Goal: Transaction & Acquisition: Purchase product/service

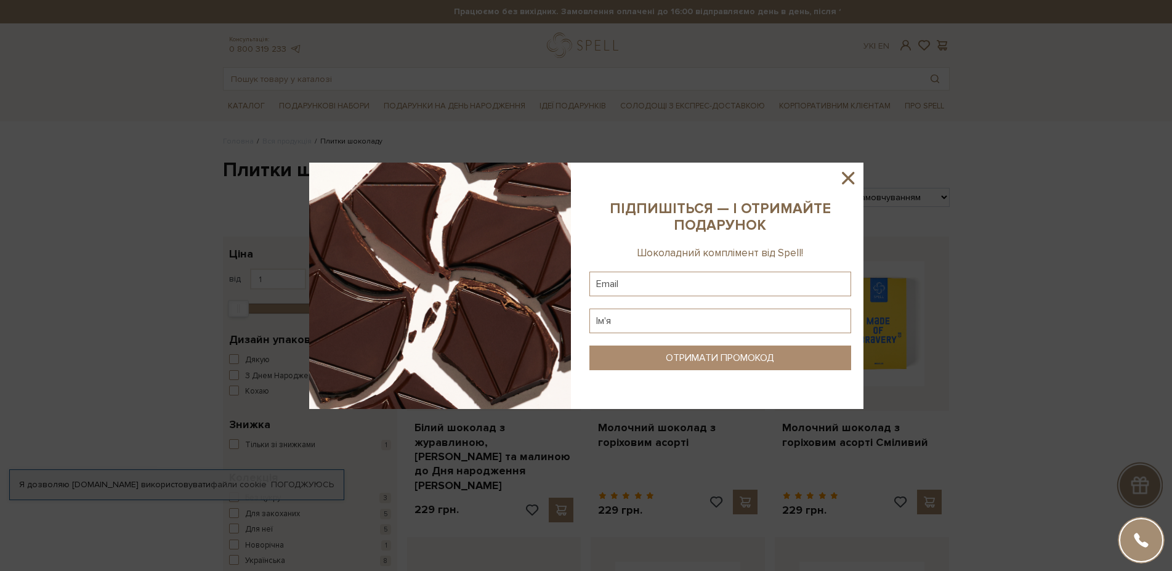
click at [850, 176] on icon at bounding box center [848, 178] width 12 height 12
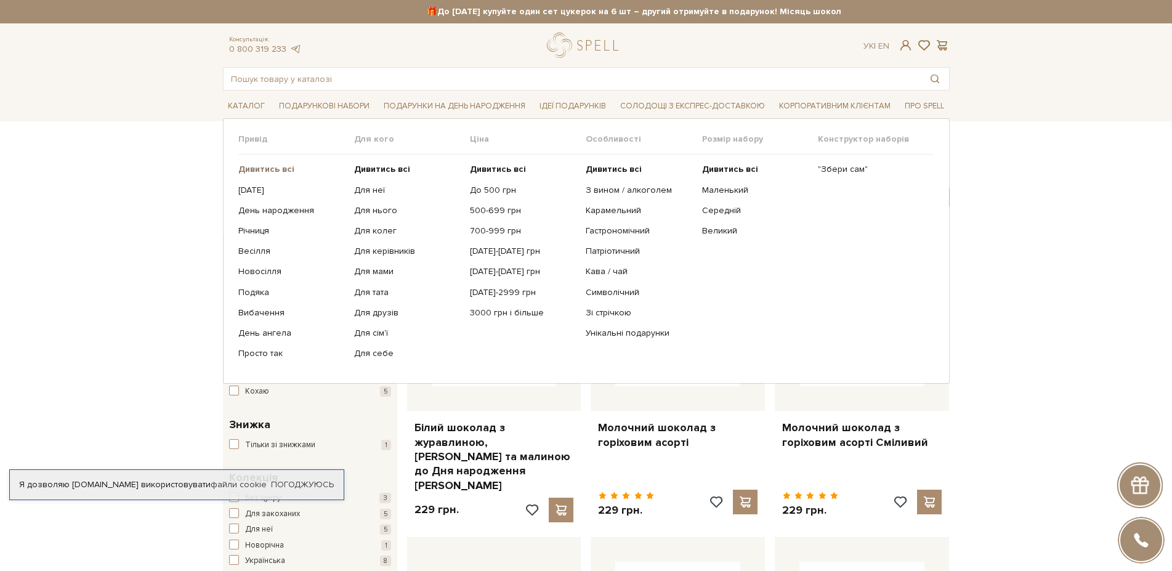
click at [255, 168] on b "Дивитись всі" at bounding box center [266, 169] width 56 height 10
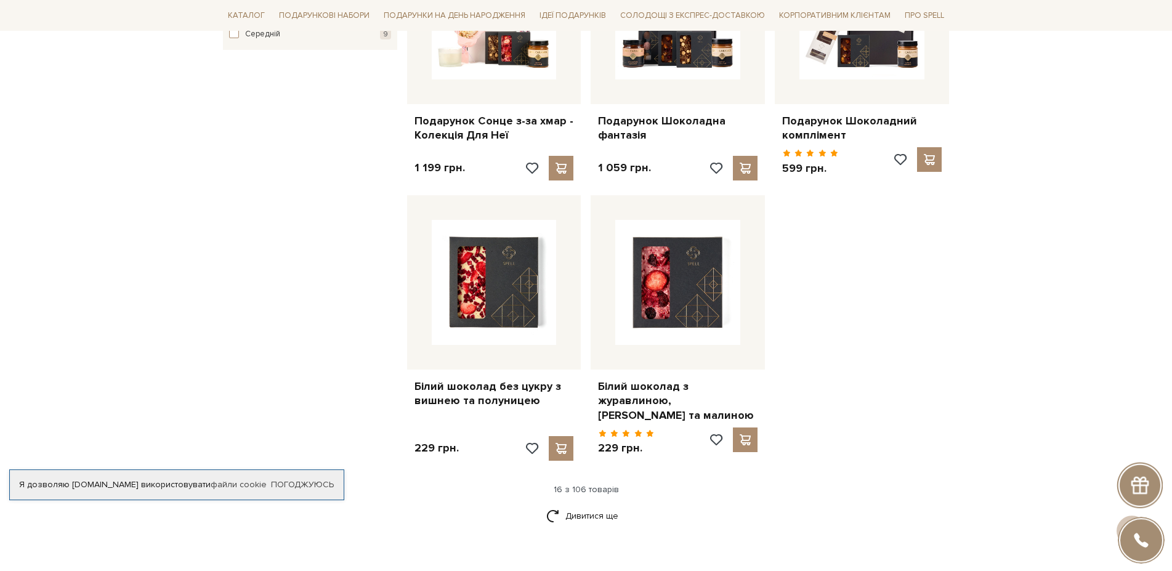
scroll to position [1382, 0]
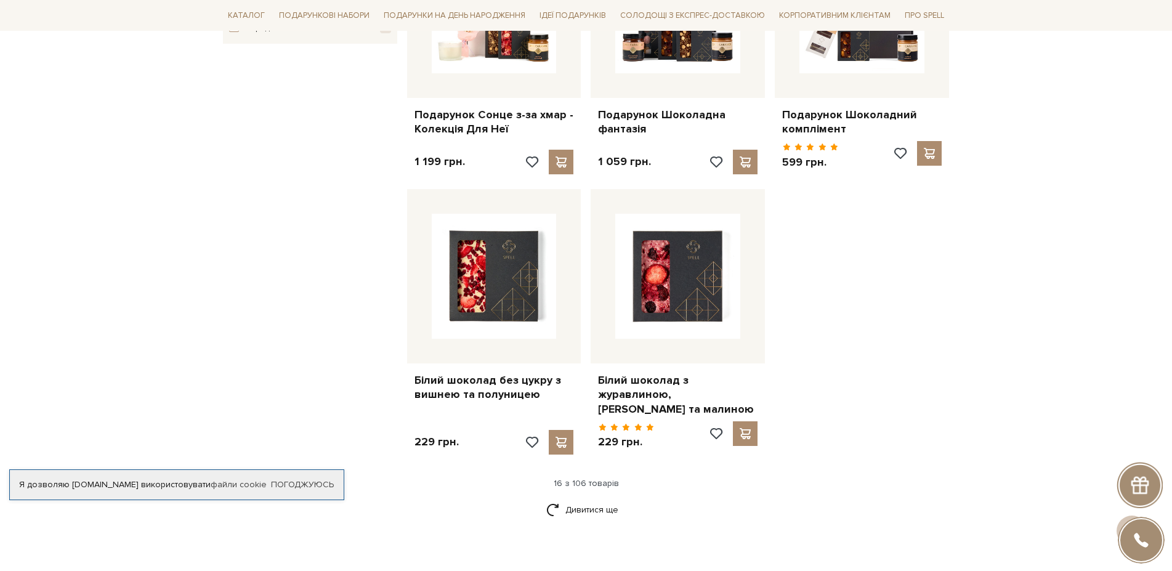
drag, startPoint x: 604, startPoint y: 509, endPoint x: 700, endPoint y: 514, distance: 96.2
click at [604, 509] on link "Дивитися ще" at bounding box center [586, 510] width 80 height 22
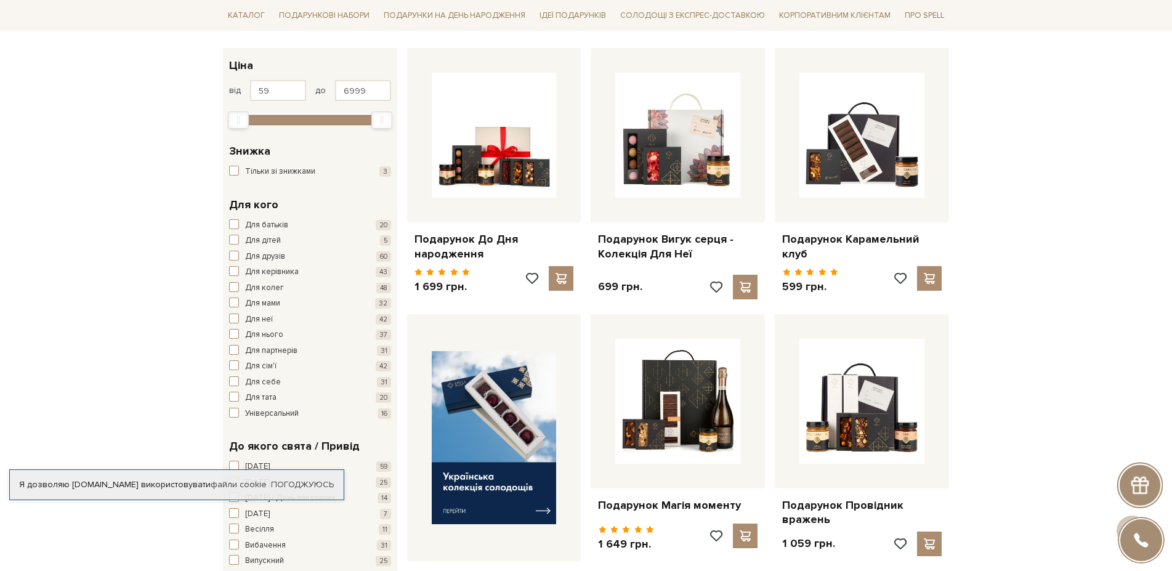
scroll to position [503, 0]
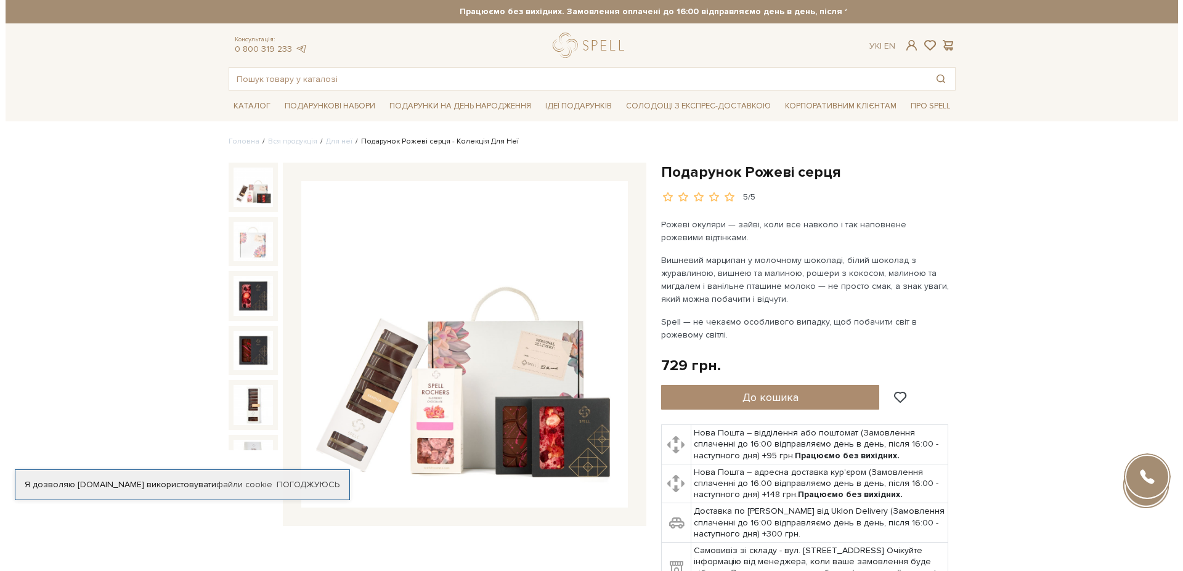
scroll to position [63, 0]
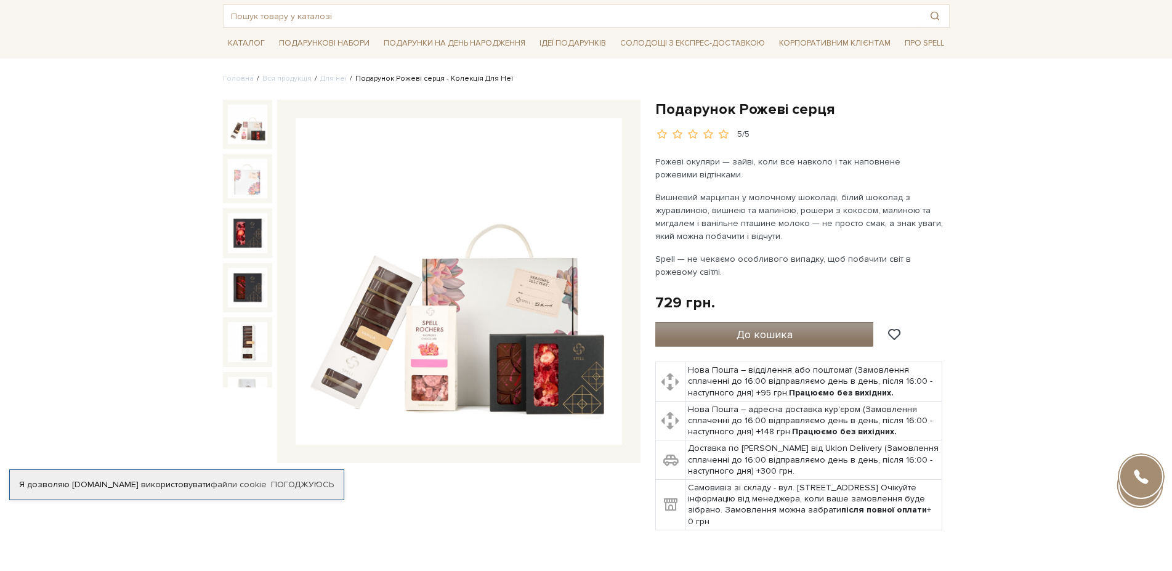
click at [763, 335] on span "До кошика" at bounding box center [765, 335] width 56 height 14
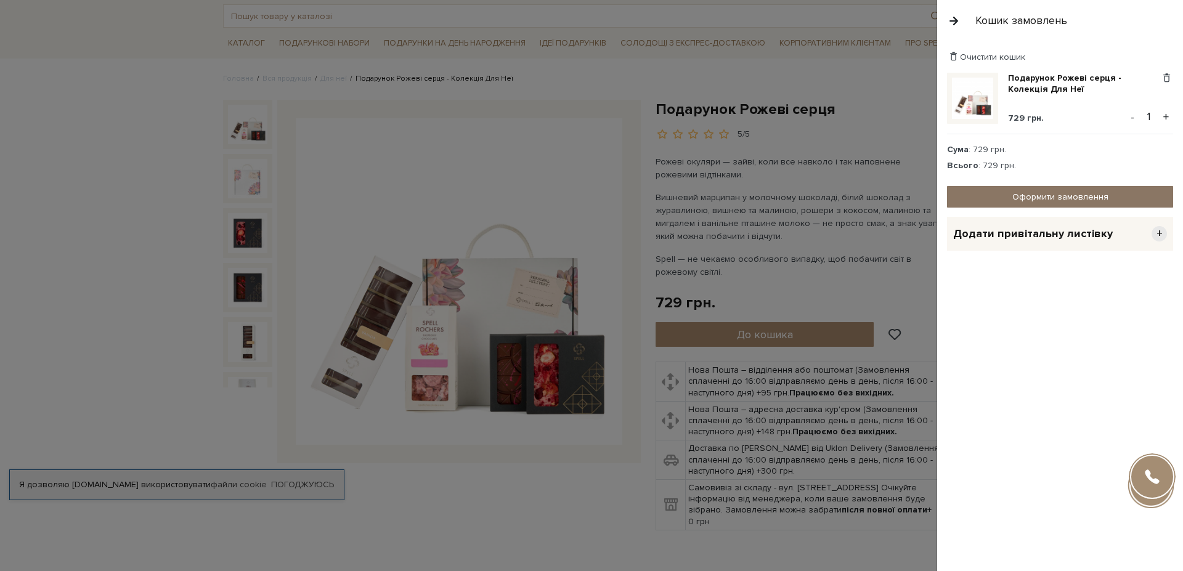
click at [1037, 187] on link "Оформити замовлення" at bounding box center [1060, 197] width 226 height 22
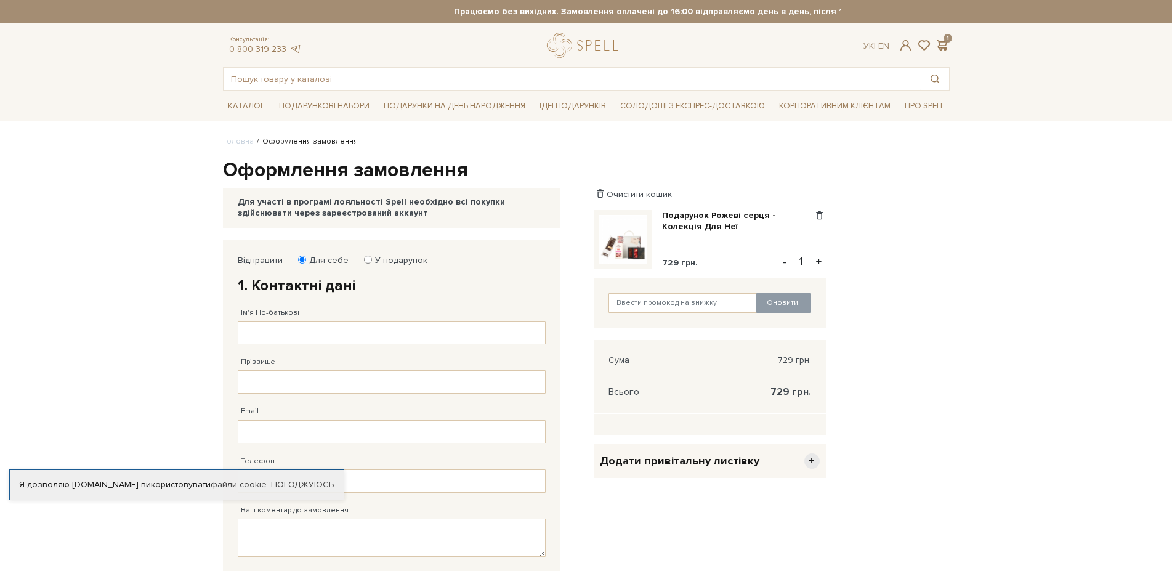
drag, startPoint x: 310, startPoint y: 316, endPoint x: 312, endPoint y: 330, distance: 14.3
click at [311, 318] on div "Ім'я По-батькові Заповніть поле від 1 до 128 символів!" at bounding box center [392, 319] width 308 height 49
drag, startPoint x: 312, startPoint y: 331, endPoint x: 320, endPoint y: 330, distance: 8.6
click at [316, 331] on input "Ім'я По-батькові" at bounding box center [392, 332] width 308 height 23
type input "[PERSON_NAME]"
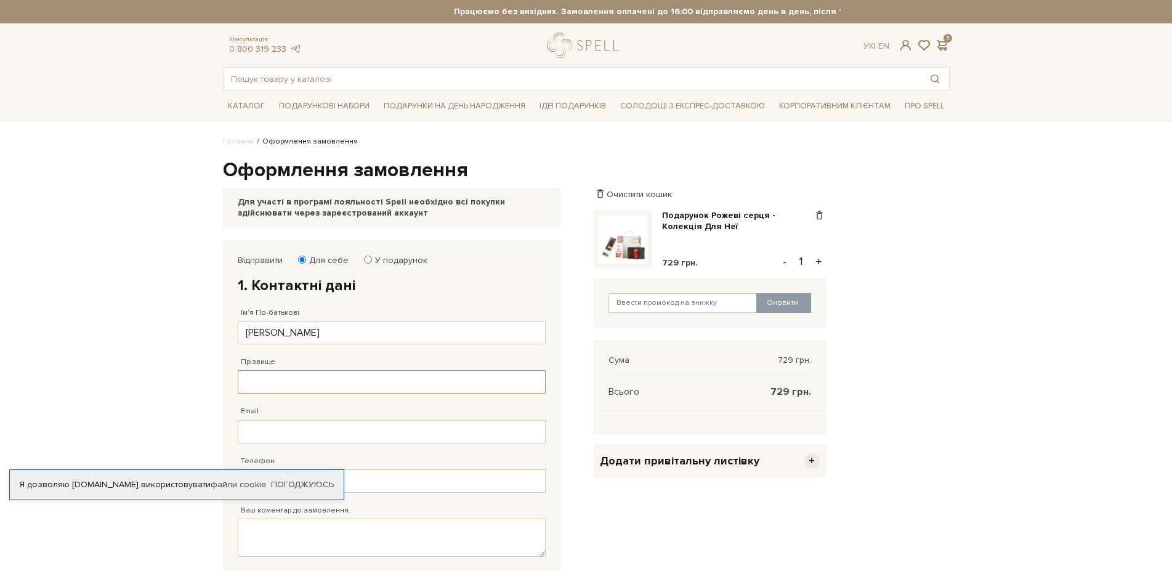
click at [267, 382] on input "Прізвище" at bounding box center [392, 381] width 308 height 23
type input "[PERSON_NAME]"
click at [279, 430] on input "Email" at bounding box center [392, 431] width 308 height 23
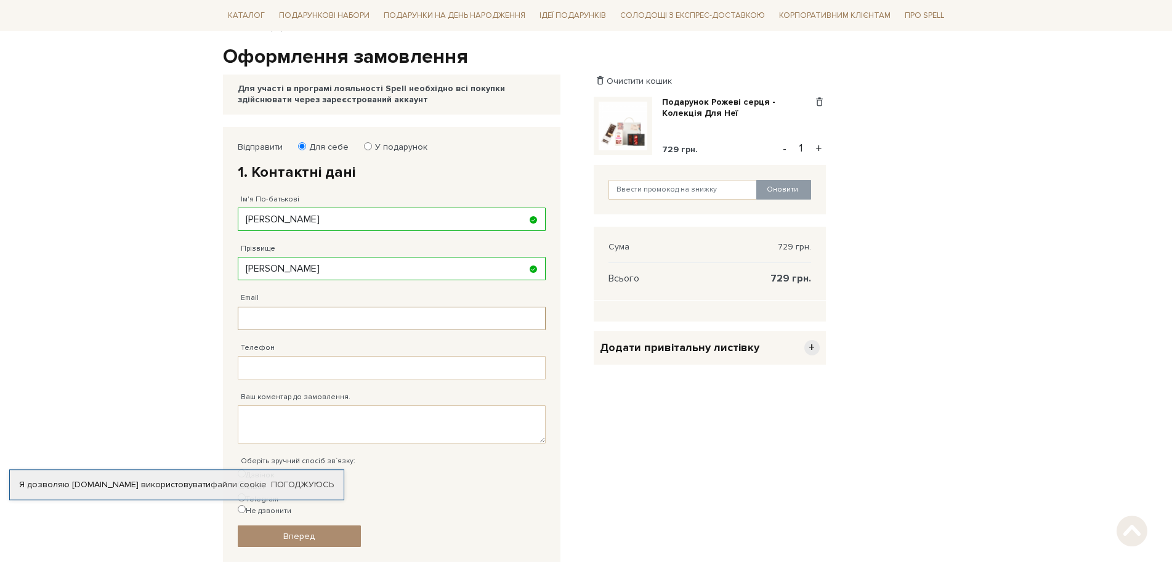
scroll to position [126, 0]
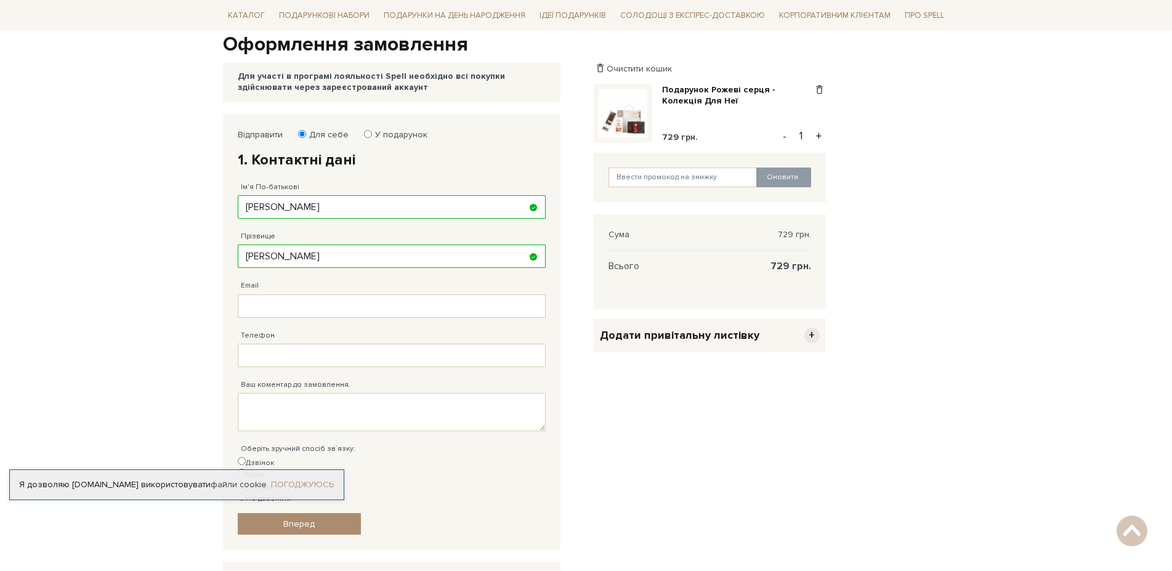
click at [307, 479] on link "Погоджуюсь" at bounding box center [302, 484] width 63 height 11
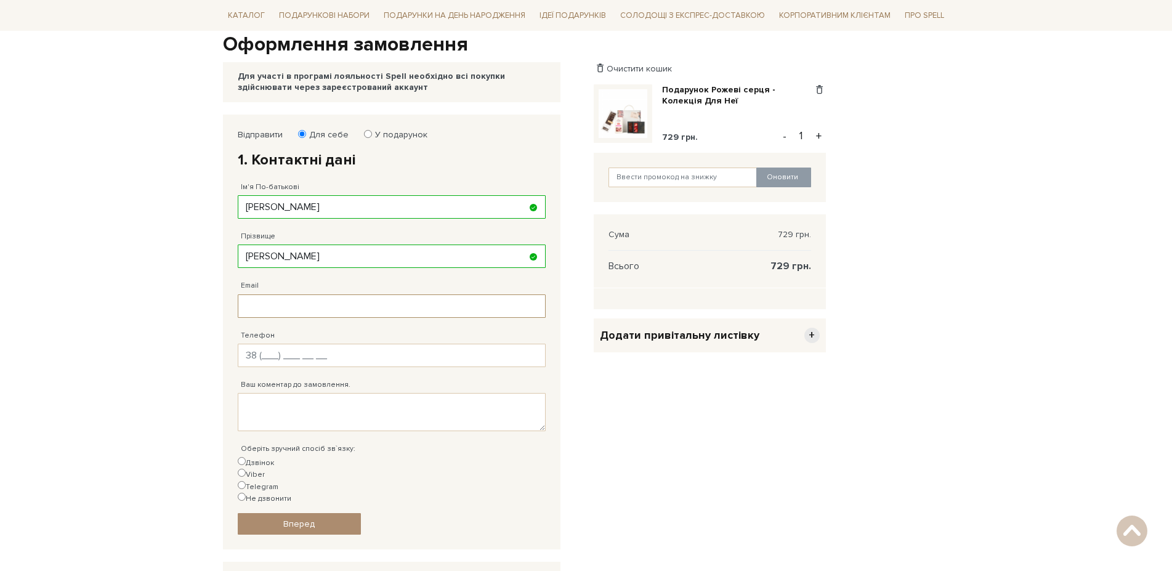
click at [302, 308] on input "Email" at bounding box center [392, 305] width 308 height 23
type input "eysmont_s@ukr/net"
click at [264, 347] on input "Телефон" at bounding box center [392, 355] width 308 height 23
type input "[PHONE_NUMBER]"
drag, startPoint x: 328, startPoint y: 392, endPoint x: 336, endPoint y: 408, distance: 17.9
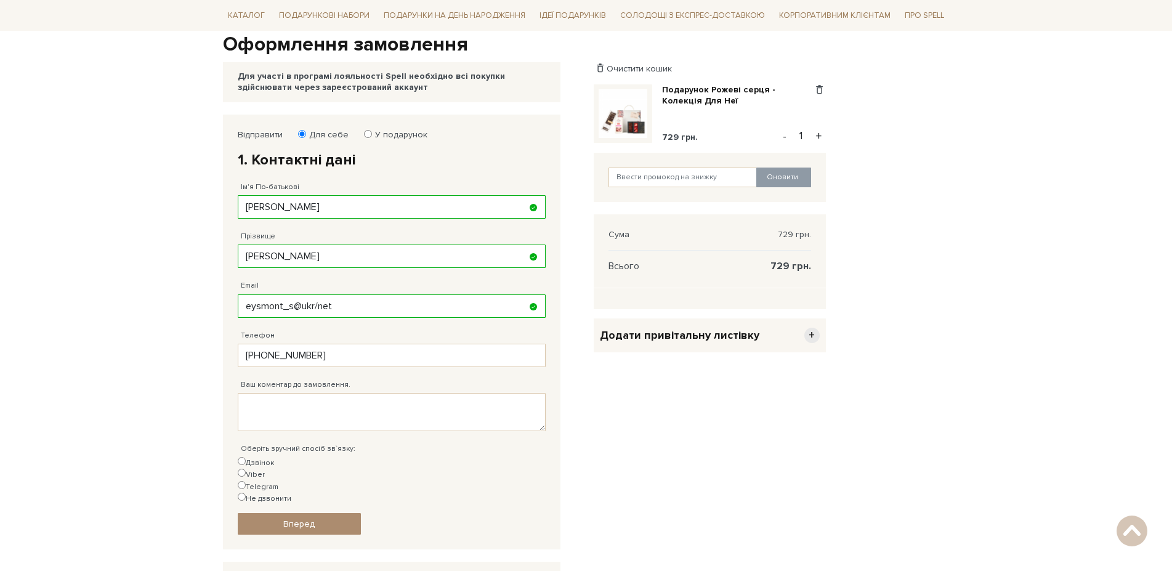
click at [328, 393] on div "Ваш коментар до замовлення." at bounding box center [392, 399] width 308 height 64
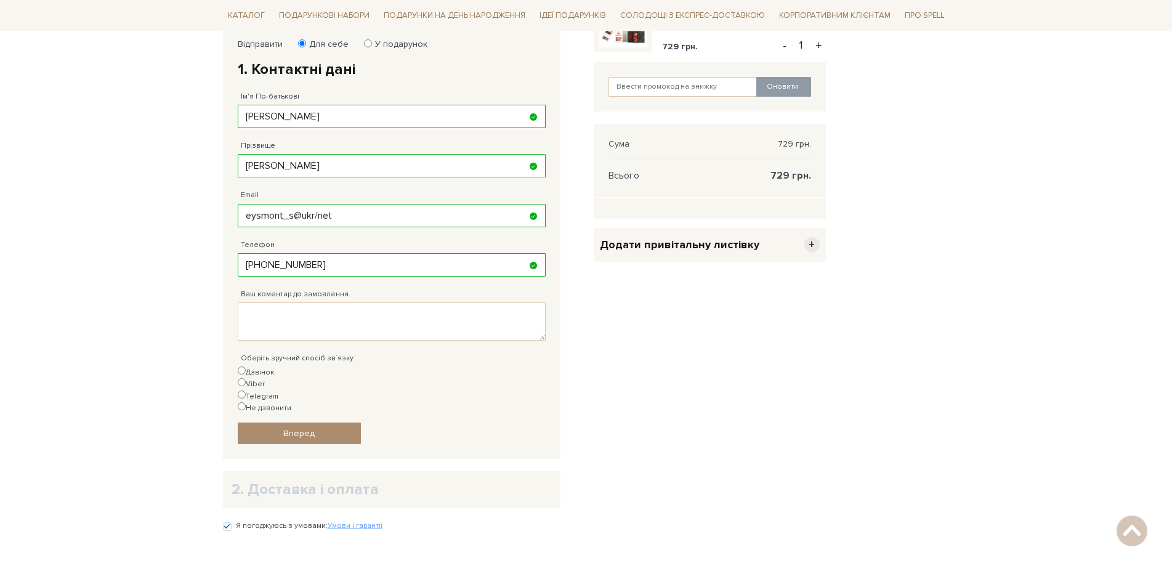
scroll to position [314, 0]
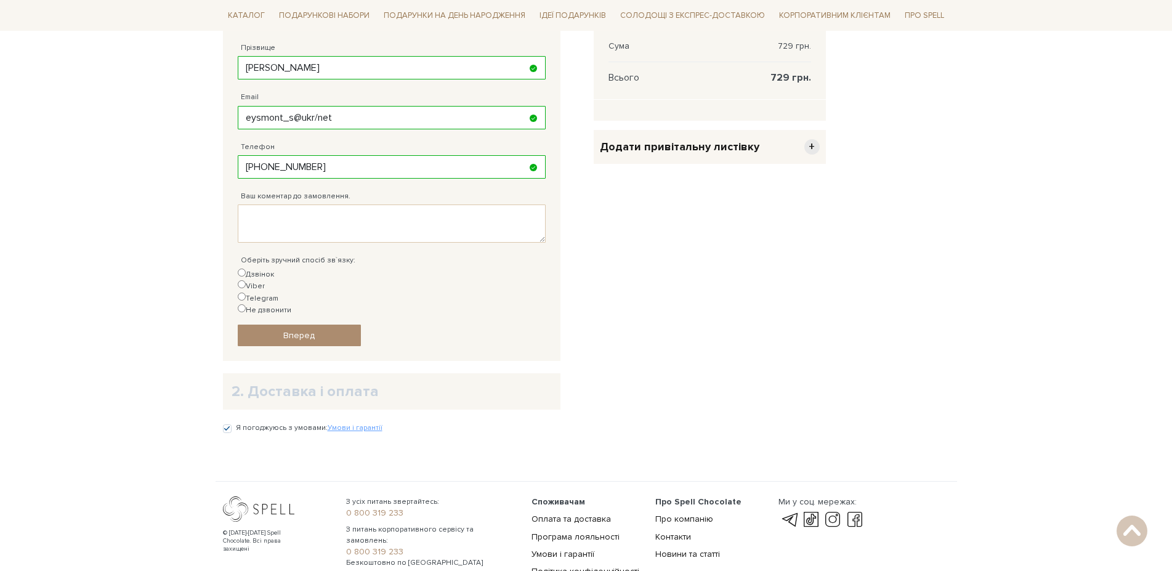
click at [246, 304] on input "Не дзвонити" at bounding box center [242, 308] width 8 height 8
radio input "true"
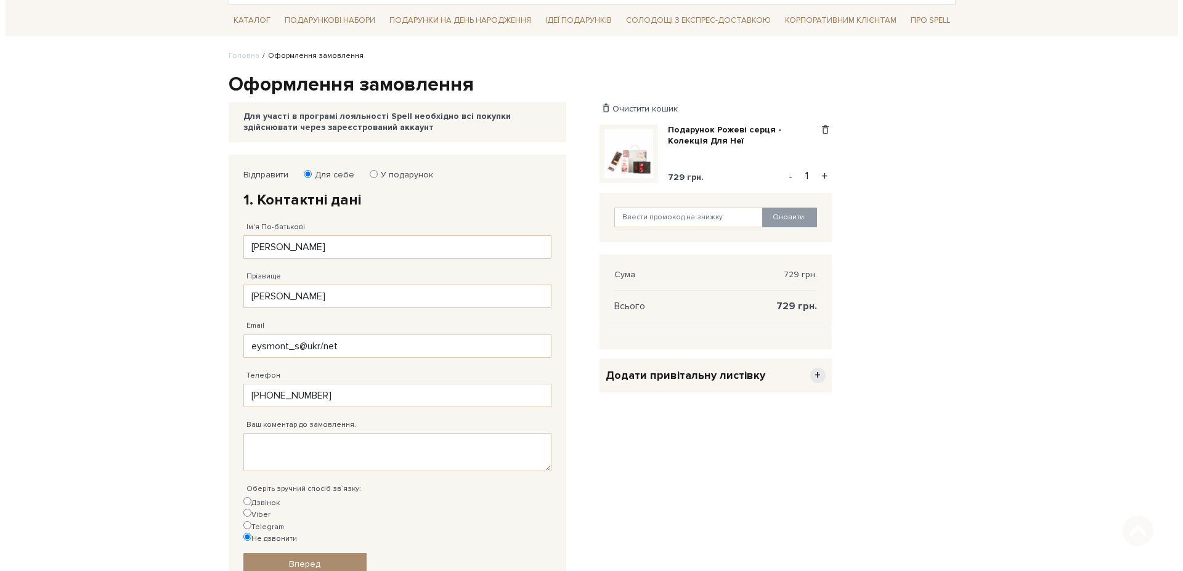
scroll to position [251, 0]
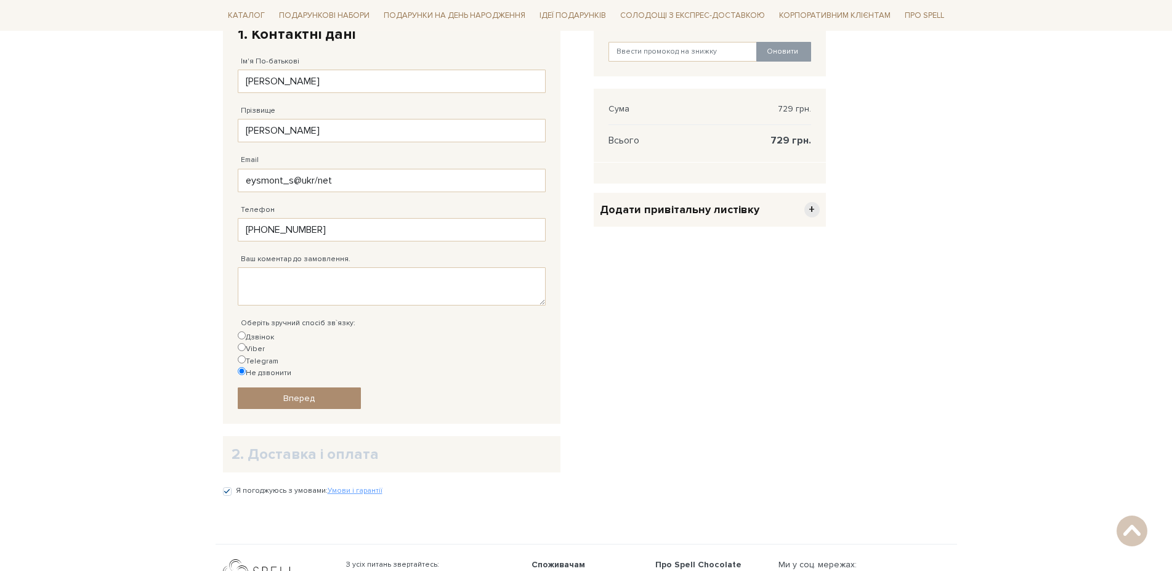
click at [299, 445] on h2 "2. Доставка і оплата" at bounding box center [392, 454] width 320 height 19
click at [339, 486] on link "Умови і гарантії" at bounding box center [355, 490] width 55 height 9
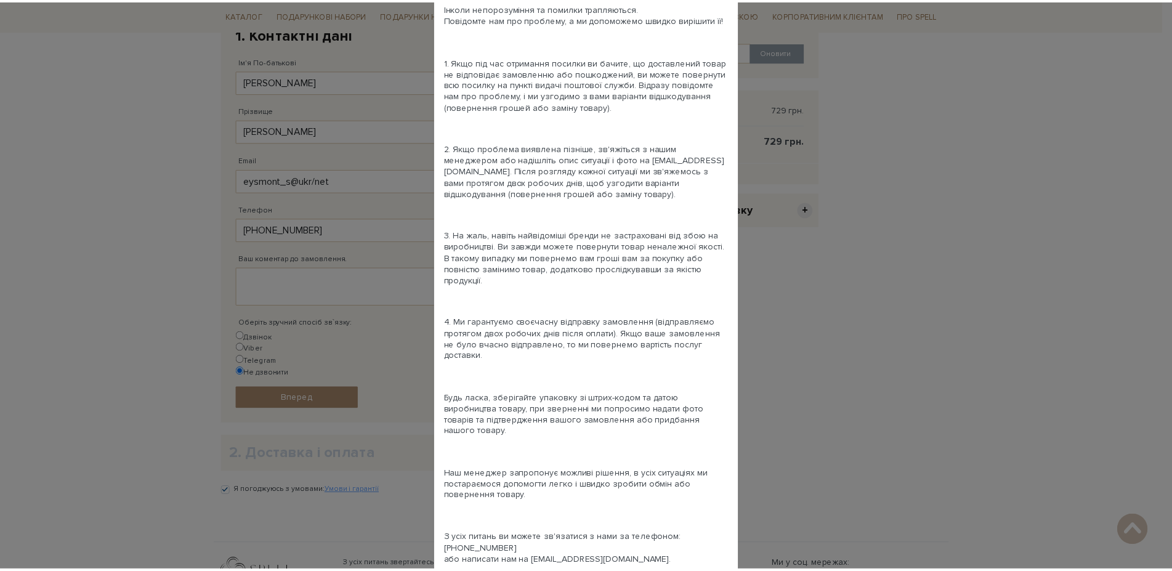
scroll to position [0, 0]
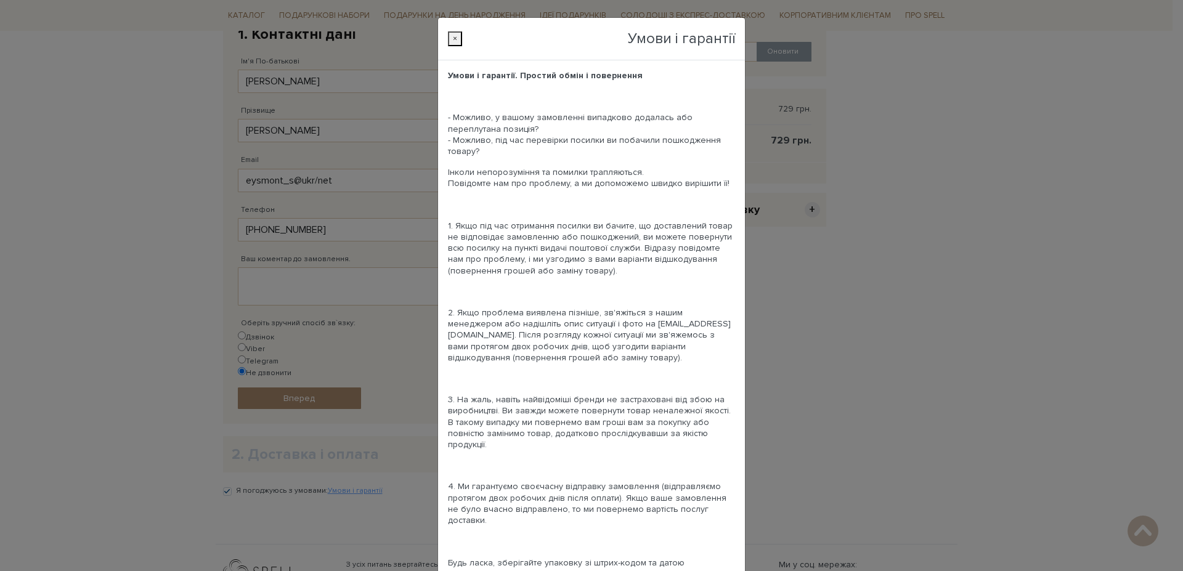
click at [919, 183] on div "× Умови і гарантії Умови і гарантії. Простий обмін і повернення - Можливо, у ва…" at bounding box center [591, 285] width 1183 height 571
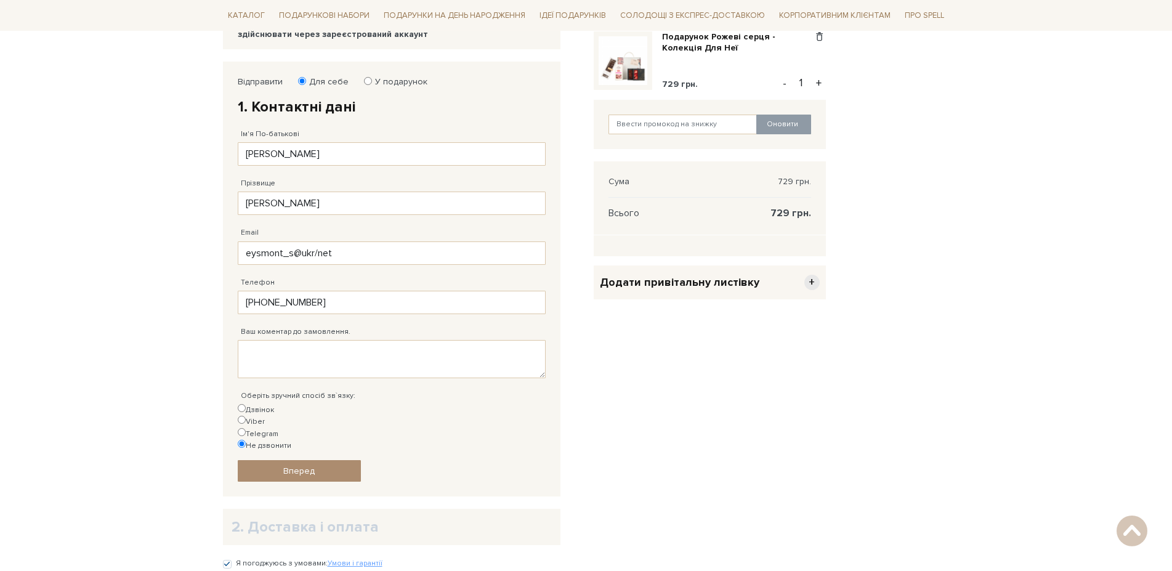
scroll to position [193, 0]
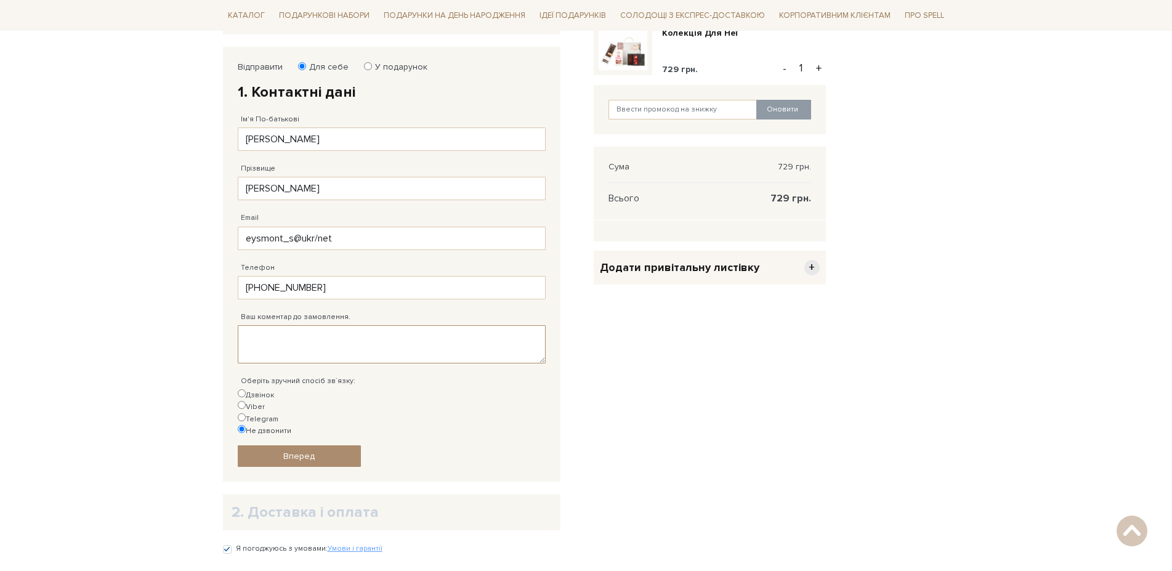
click at [461, 350] on textarea "Ваш коментар до замовлення." at bounding box center [392, 344] width 308 height 38
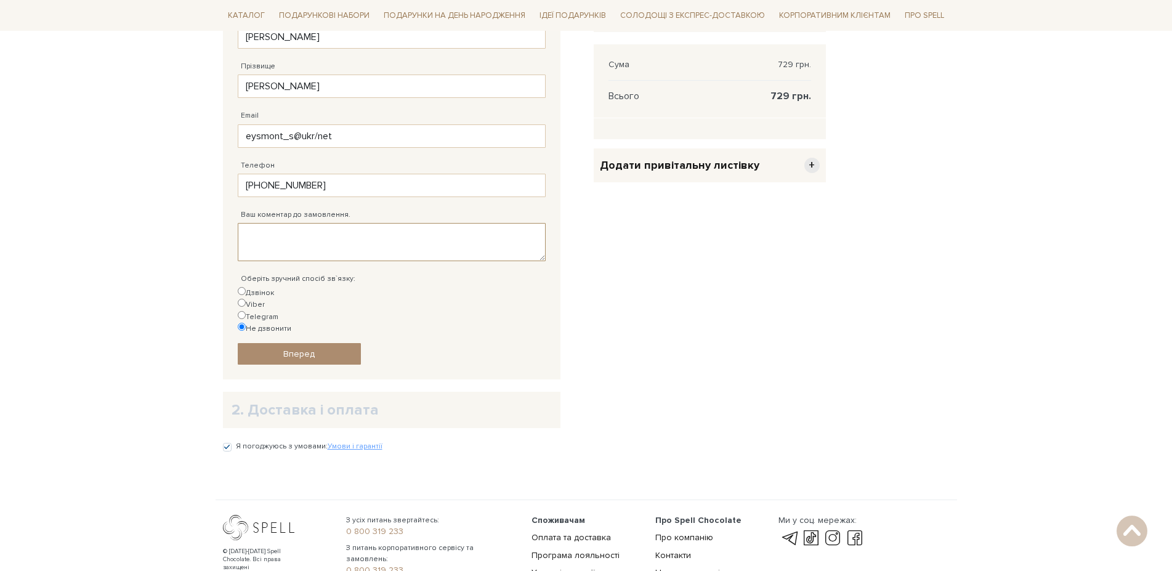
scroll to position [382, 0]
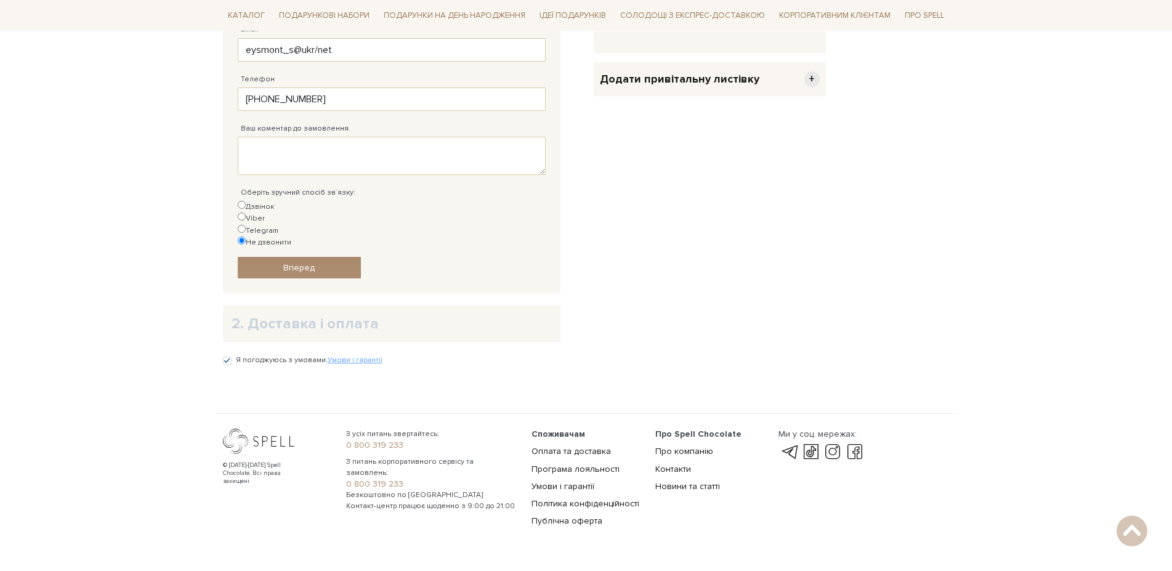
click at [239, 206] on div "Відправити Для себе У подарунок 1. Контактні дані Ім'я По-батькові [PERSON_NAME…" at bounding box center [392, 76] width 320 height 418
click at [246, 207] on label "Дзвінок" at bounding box center [256, 207] width 36 height 12
click at [246, 207] on input "Дзвінок" at bounding box center [242, 205] width 8 height 8
radio input "true"
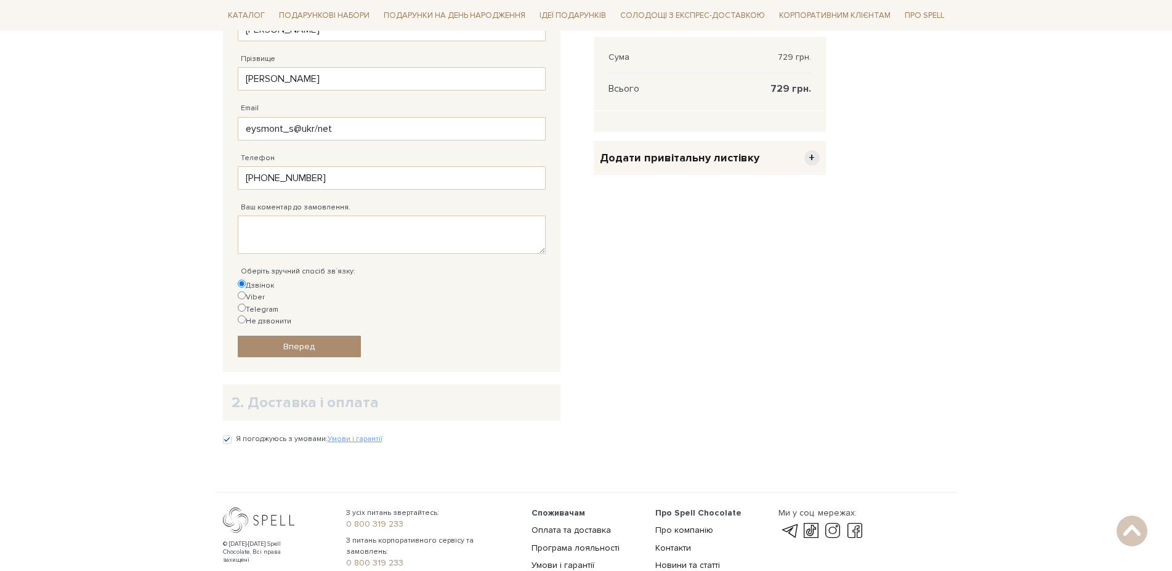
drag, startPoint x: 389, startPoint y: 284, endPoint x: 370, endPoint y: 288, distance: 18.8
click at [246, 315] on input "Не дзвонити" at bounding box center [242, 319] width 8 height 8
radio input "true"
click at [353, 393] on h2 "2. Доставка і оплата" at bounding box center [392, 402] width 320 height 19
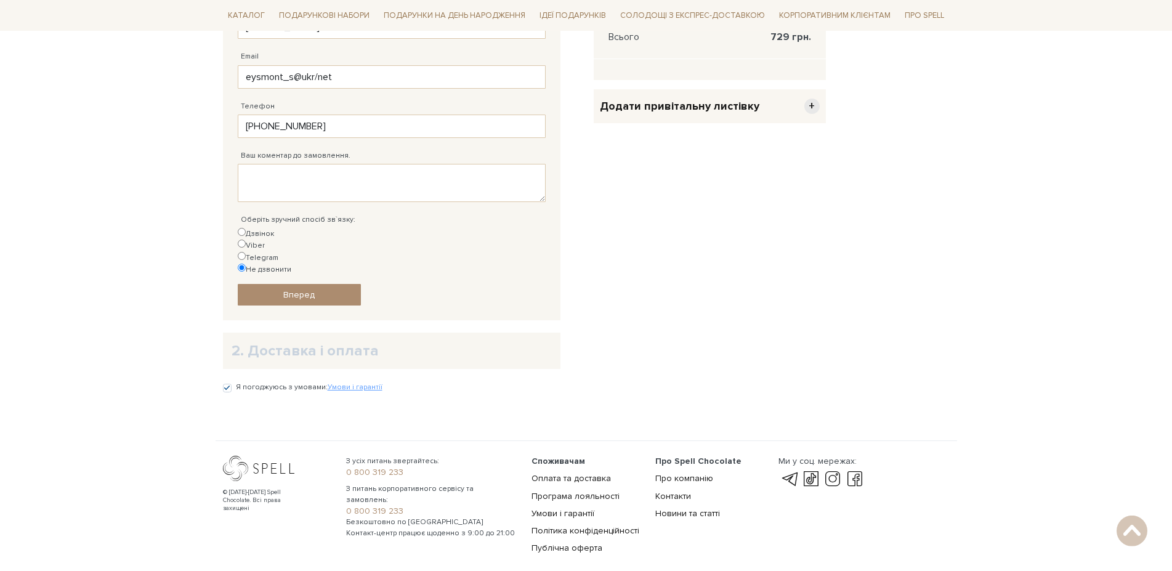
scroll to position [382, 0]
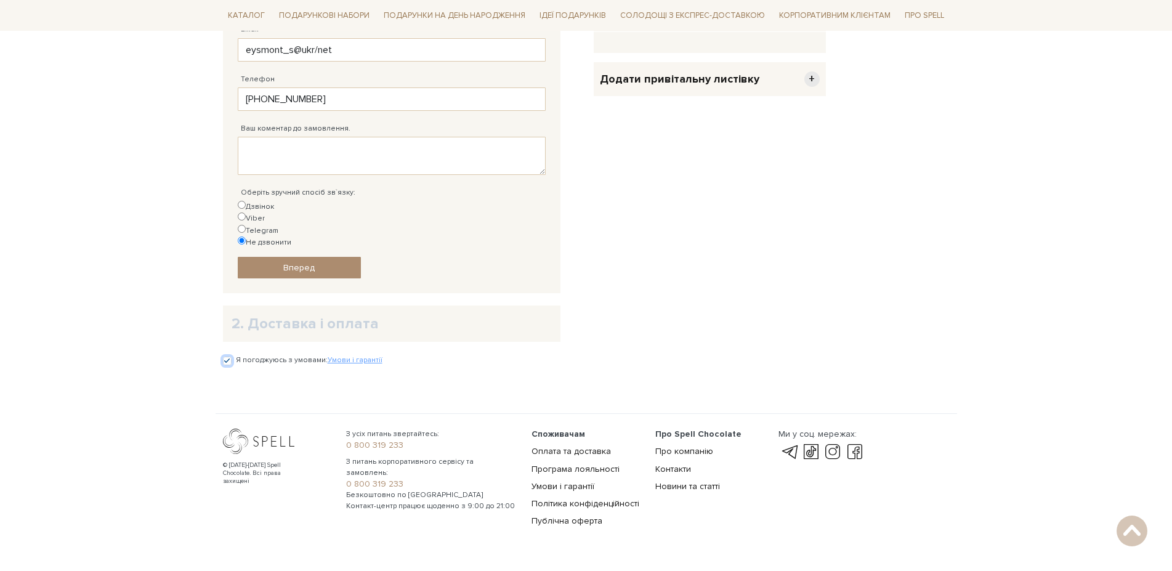
click at [230, 357] on input "Я погоджуюсь з умовами: Умови і гарантії" at bounding box center [227, 361] width 9 height 9
click at [225, 357] on input "Я погоджуюсь з умовами: Умови і гарантії" at bounding box center [227, 361] width 9 height 9
checkbox input "true"
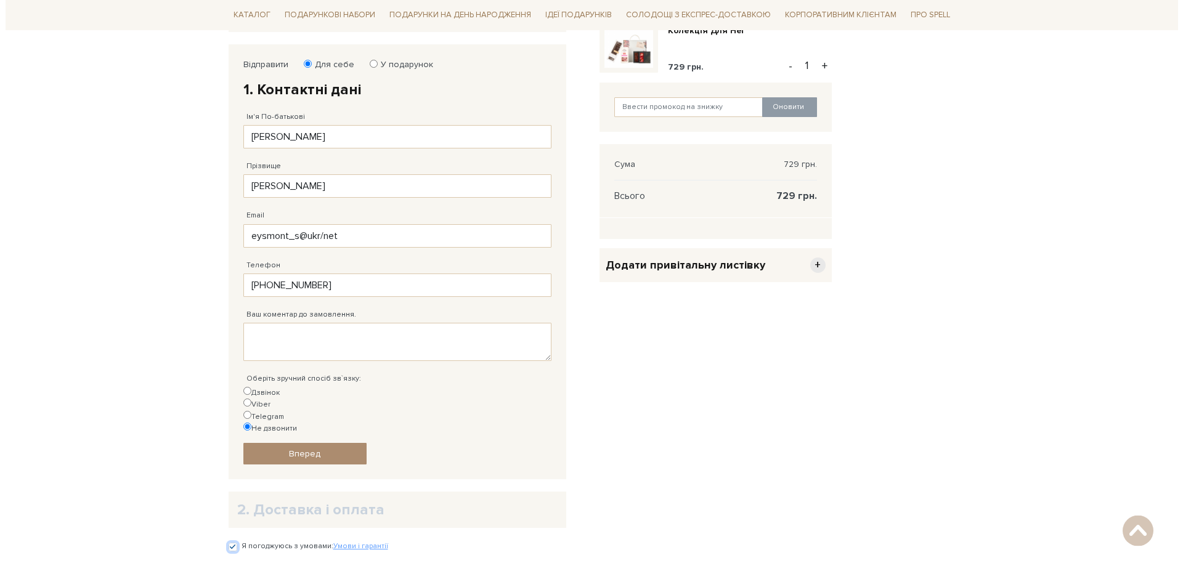
scroll to position [5, 0]
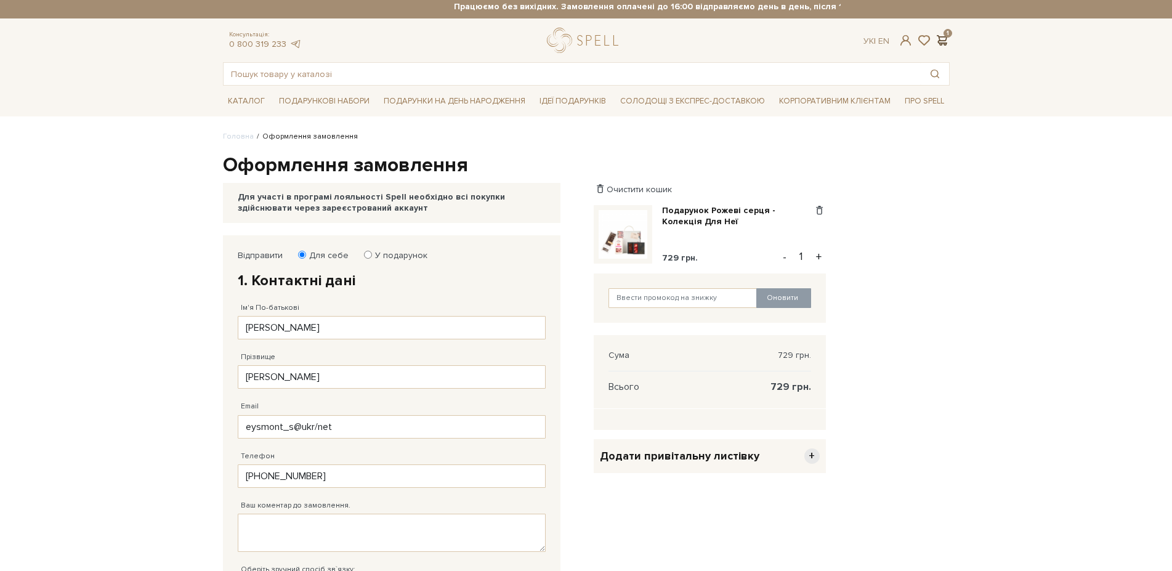
click at [940, 39] on span at bounding box center [942, 40] width 15 height 13
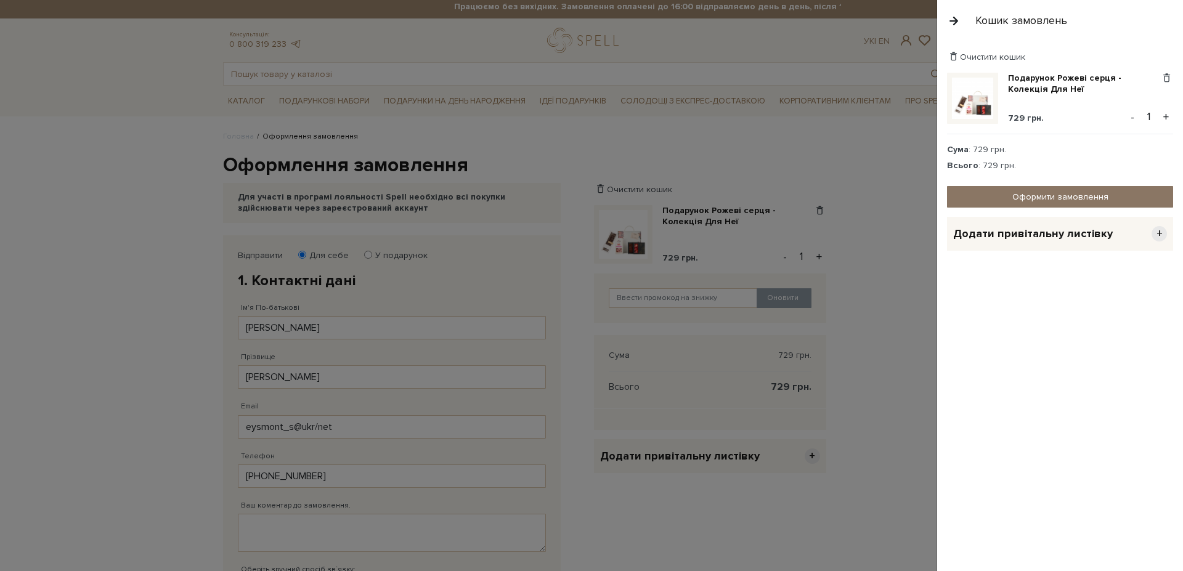
click at [988, 193] on link "Оформити замовлення" at bounding box center [1060, 197] width 226 height 22
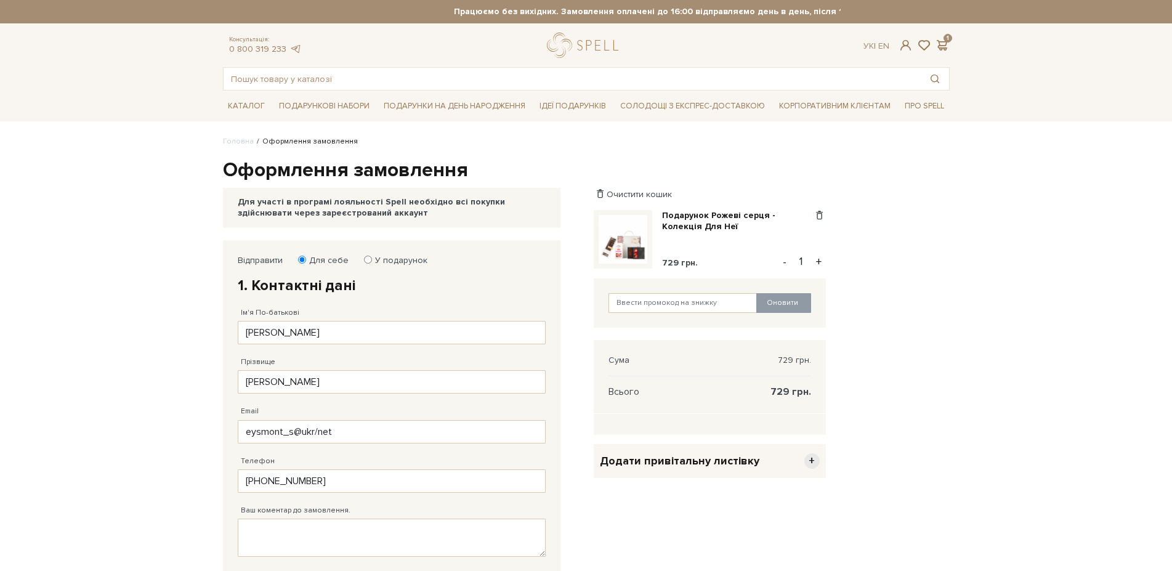
scroll to position [189, 0]
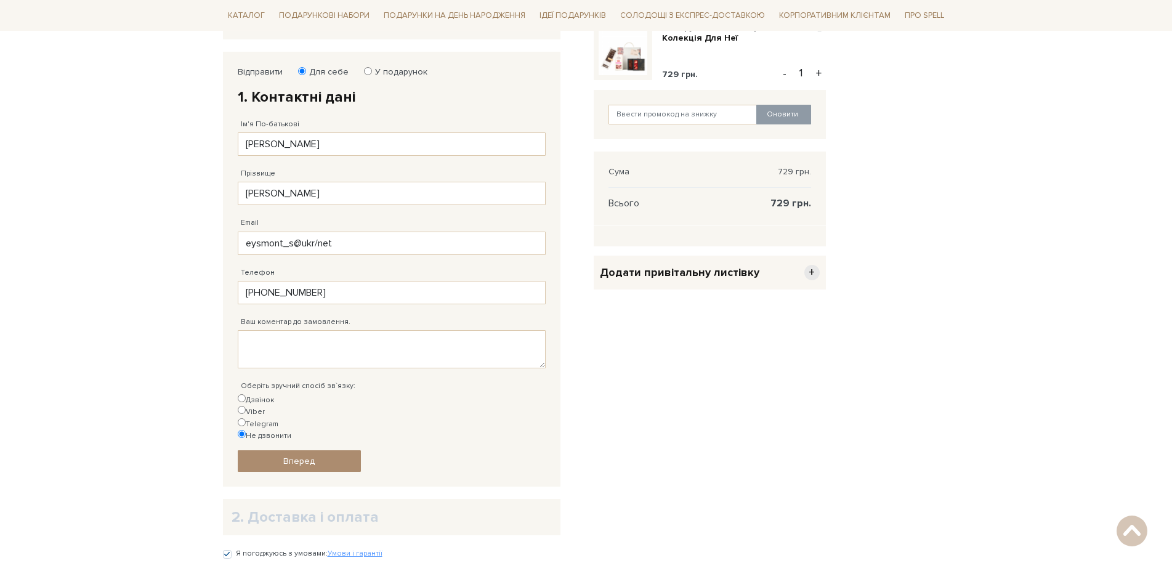
click at [367, 68] on input "У подарунок" at bounding box center [368, 71] width 8 height 8
radio input "true"
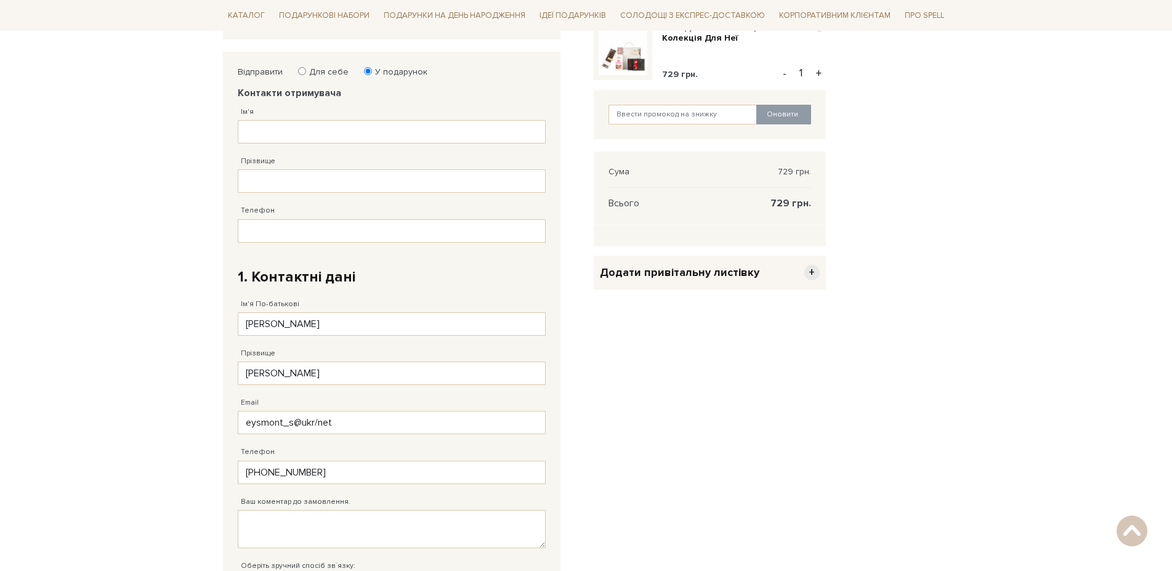
click at [301, 70] on input "Для себе" at bounding box center [302, 71] width 8 height 8
radio input "true"
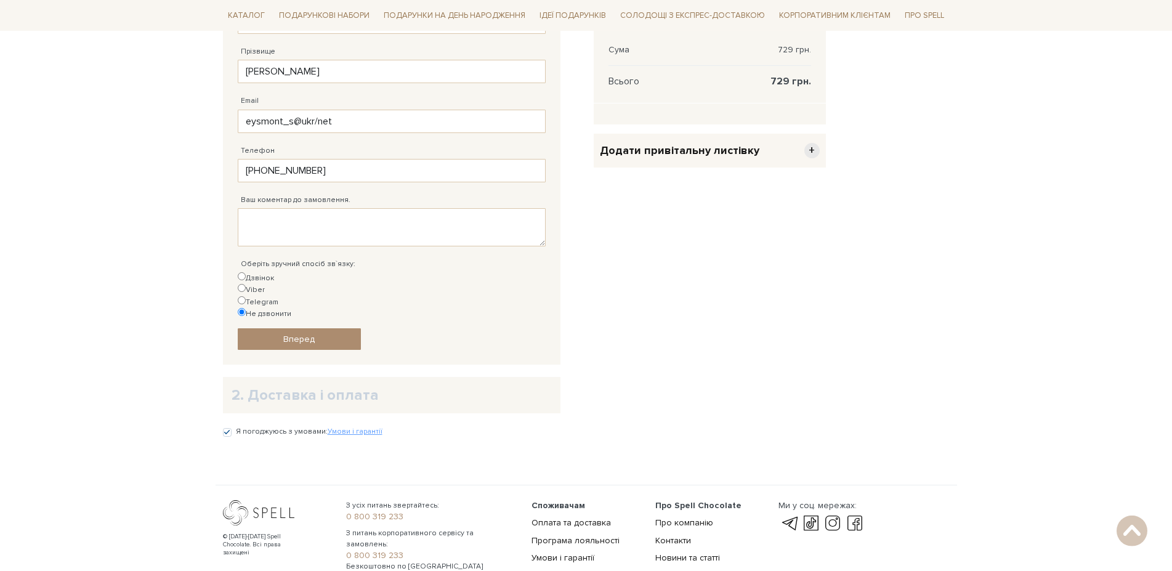
scroll to position [377, 0]
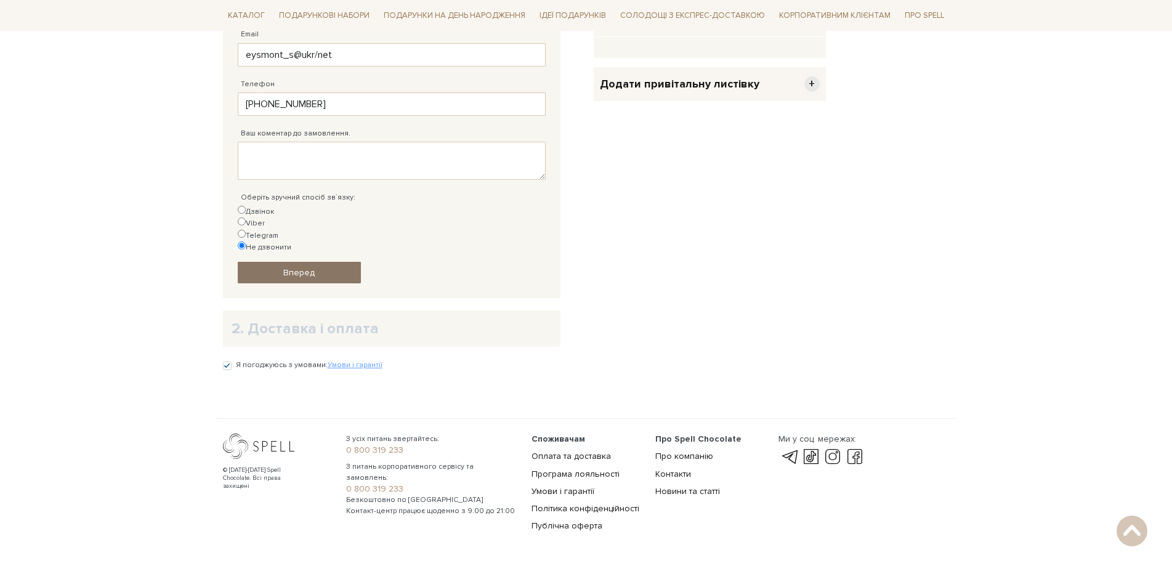
click at [312, 267] on span "Вперед" at bounding box center [298, 272] width 31 height 10
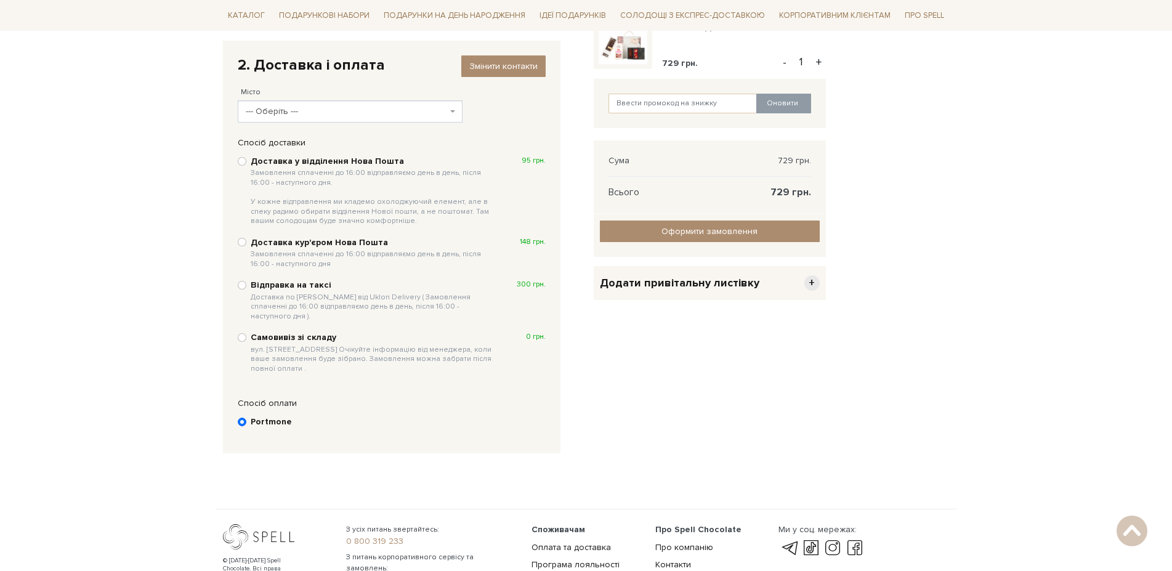
scroll to position [177, 0]
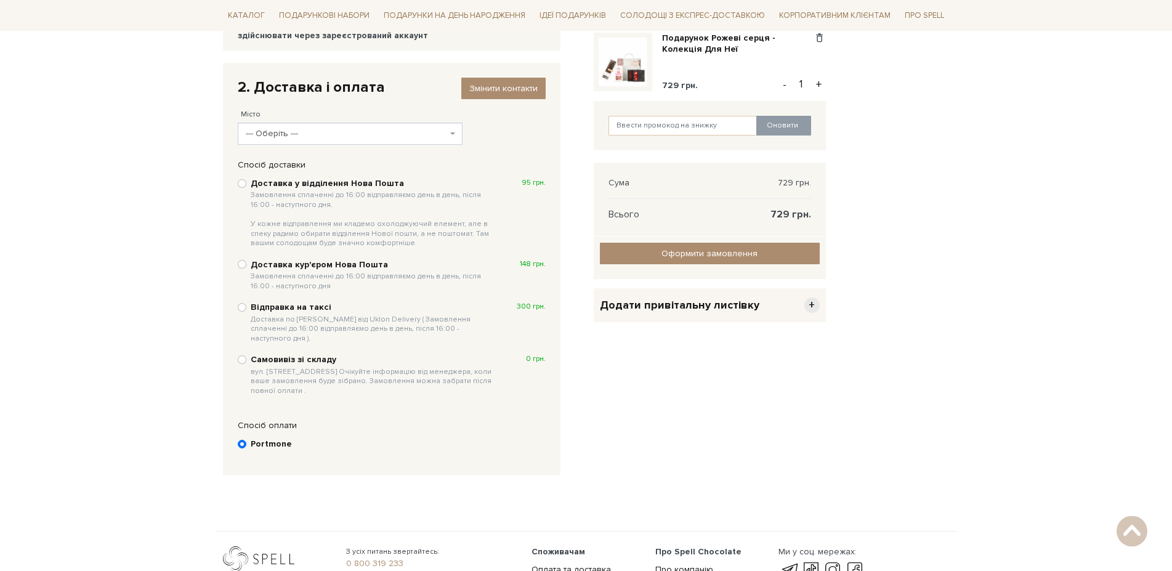
click at [413, 134] on span "--- Оберіть ---" at bounding box center [346, 134] width 201 height 12
type input "h"
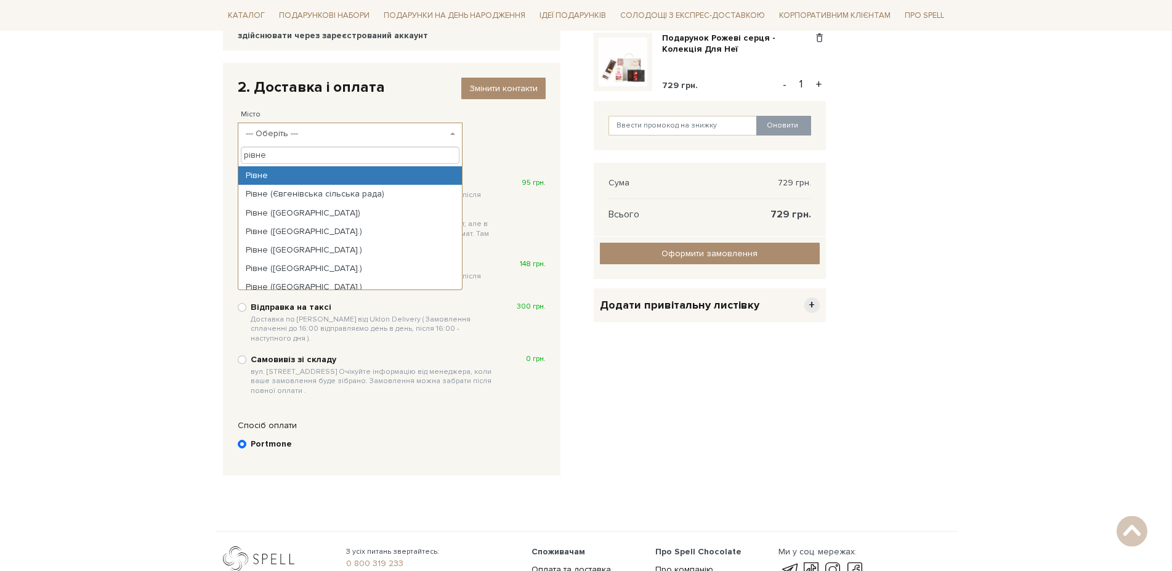
type input "рівне"
select select "Рівне"
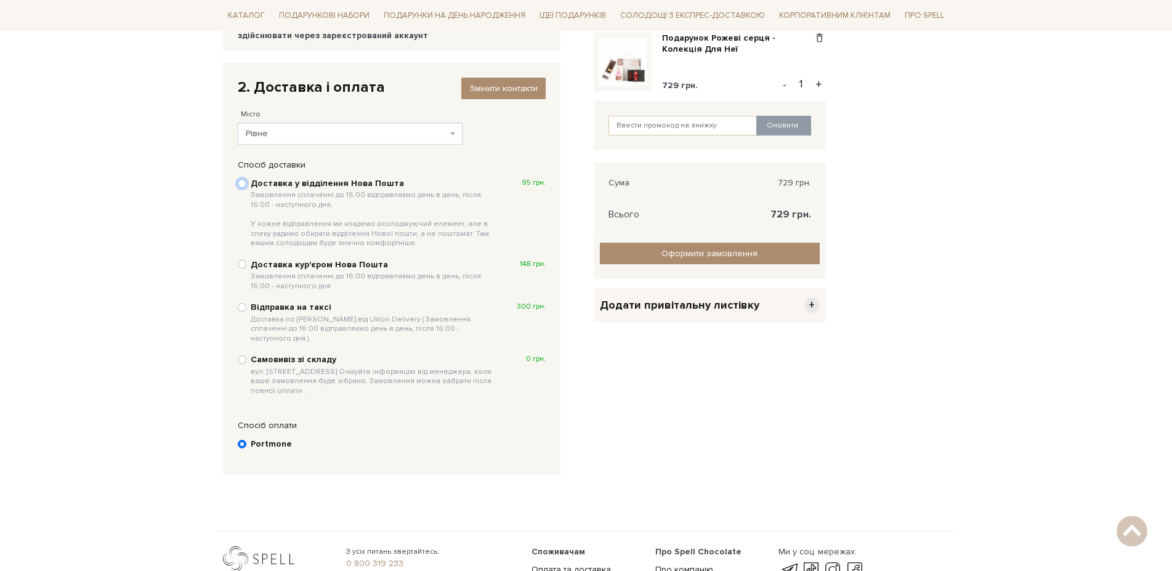
drag, startPoint x: 241, startPoint y: 184, endPoint x: 309, endPoint y: 215, distance: 74.7
click at [243, 182] on input "Доставка у відділення Нова Пошта Замовлення сплаченні до 16:00 відправляємо ден…" at bounding box center [242, 183] width 9 height 9
radio input "true"
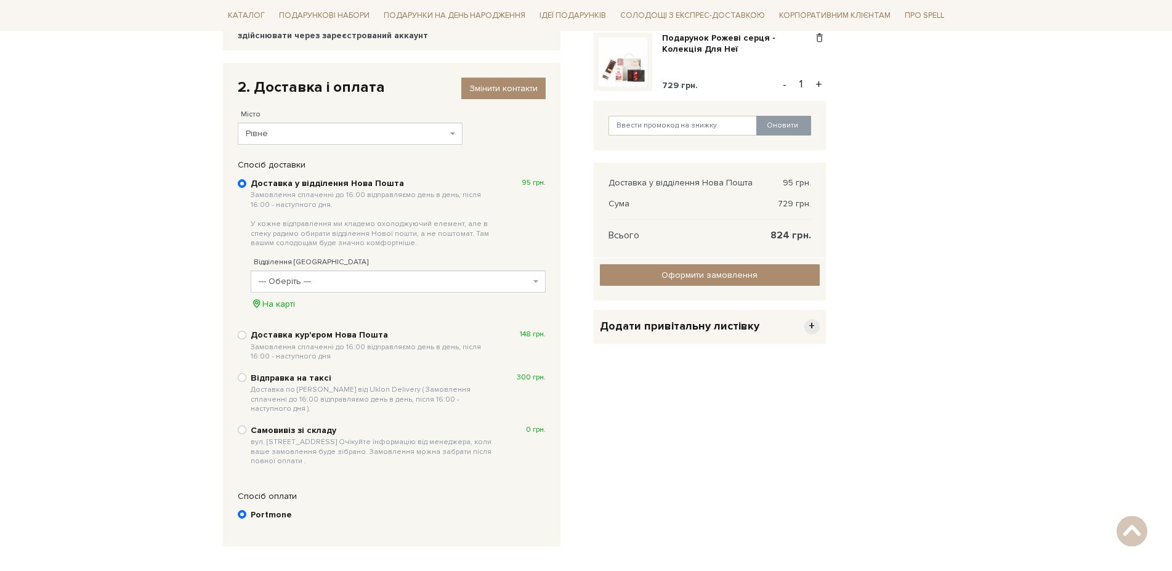
click at [450, 283] on span "--- Оберіть ---" at bounding box center [395, 281] width 272 height 12
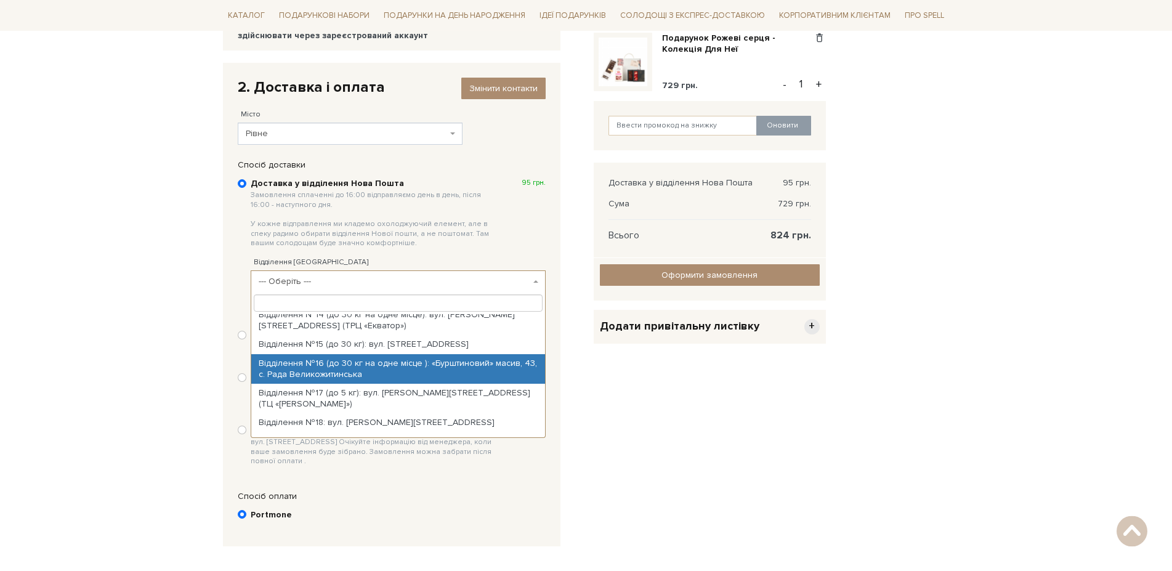
scroll to position [440, 0]
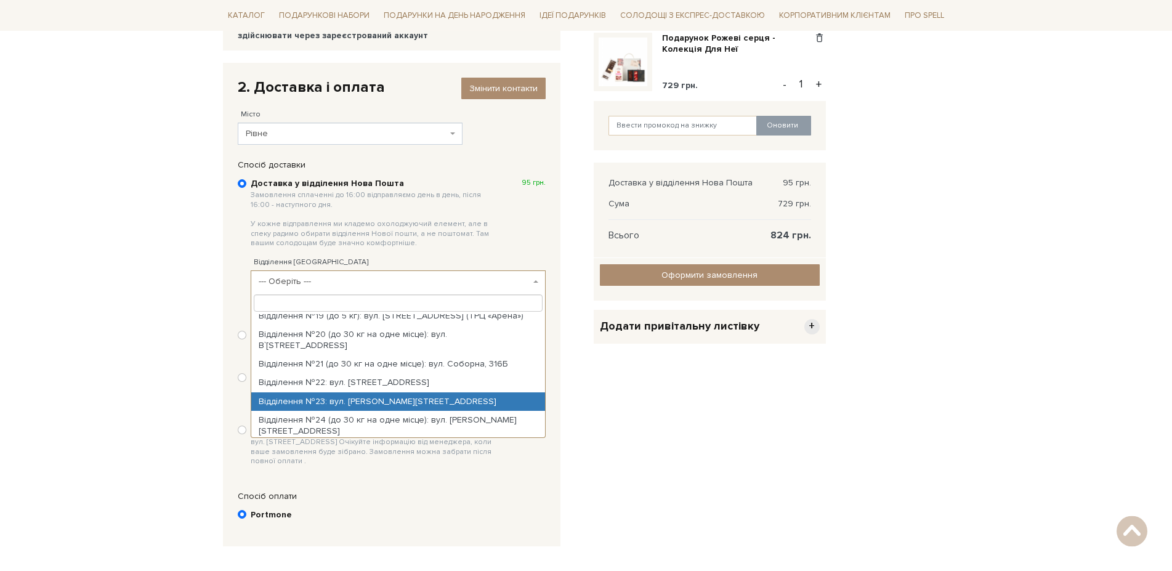
select select "Відділення №23: вул. Михайла Старицького, 21А"
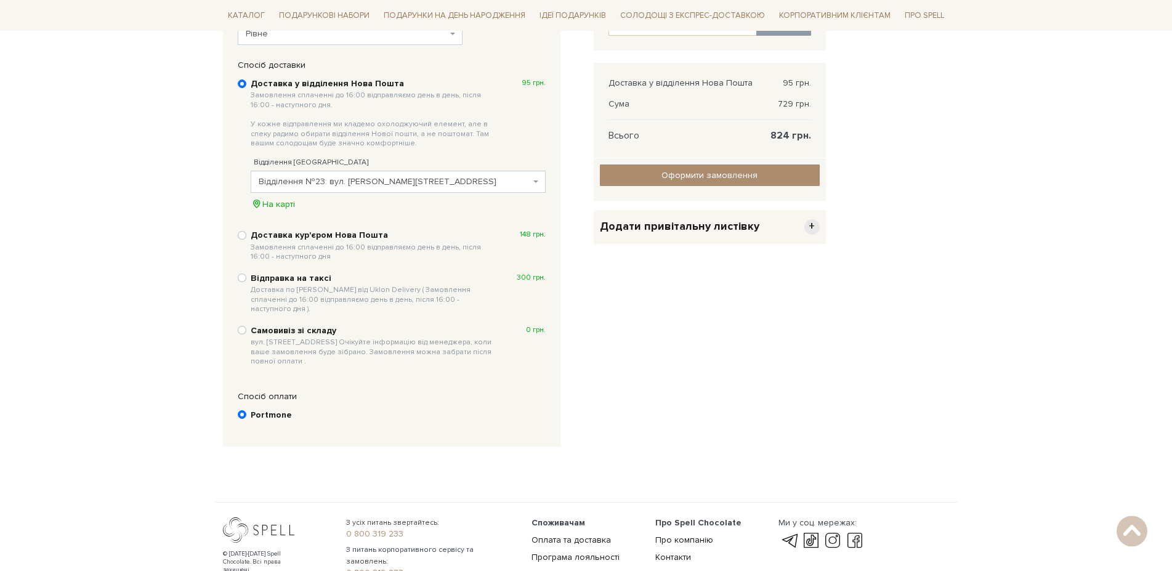
scroll to position [303, 0]
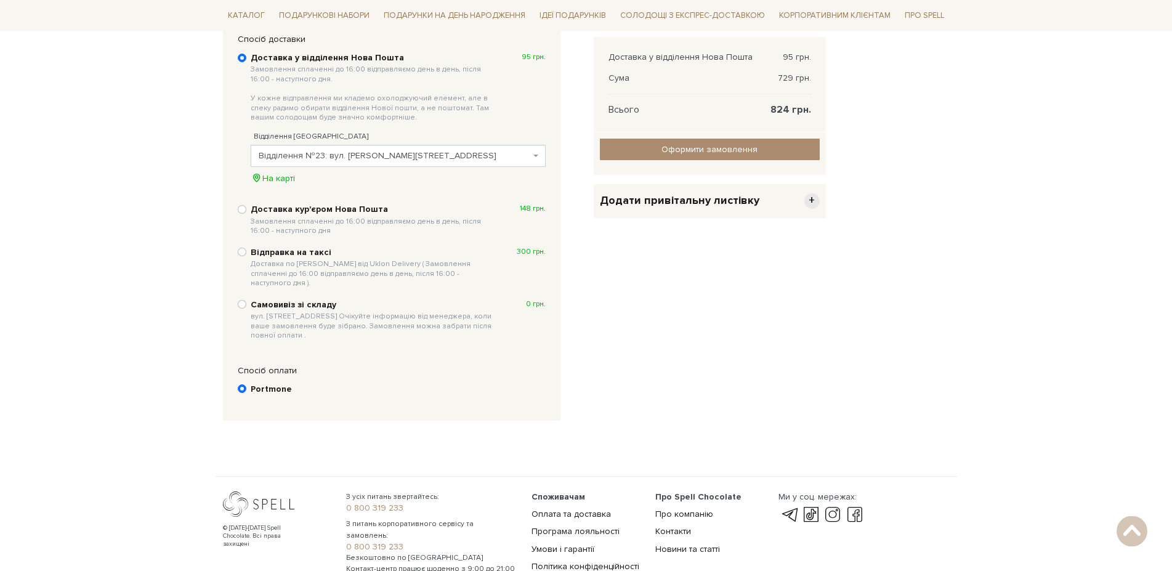
click at [276, 384] on b "Portmone" at bounding box center [271, 389] width 41 height 11
click at [246, 384] on input "Portmone" at bounding box center [242, 388] width 9 height 9
click at [242, 384] on input "Portmone" at bounding box center [242, 388] width 9 height 9
click at [243, 384] on input "Portmone" at bounding box center [242, 388] width 9 height 9
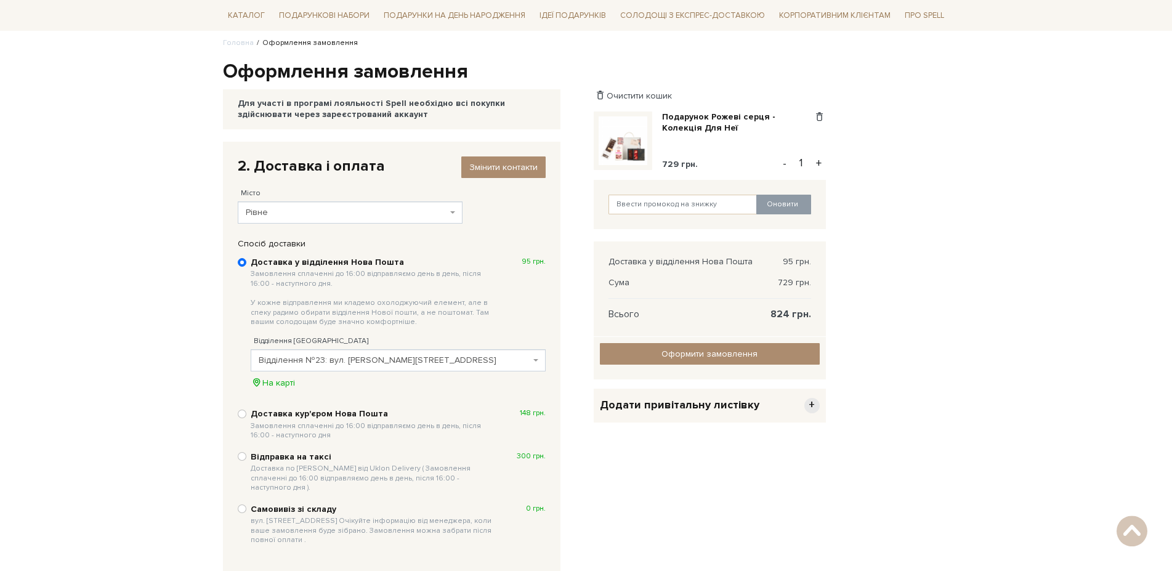
scroll to position [63, 0]
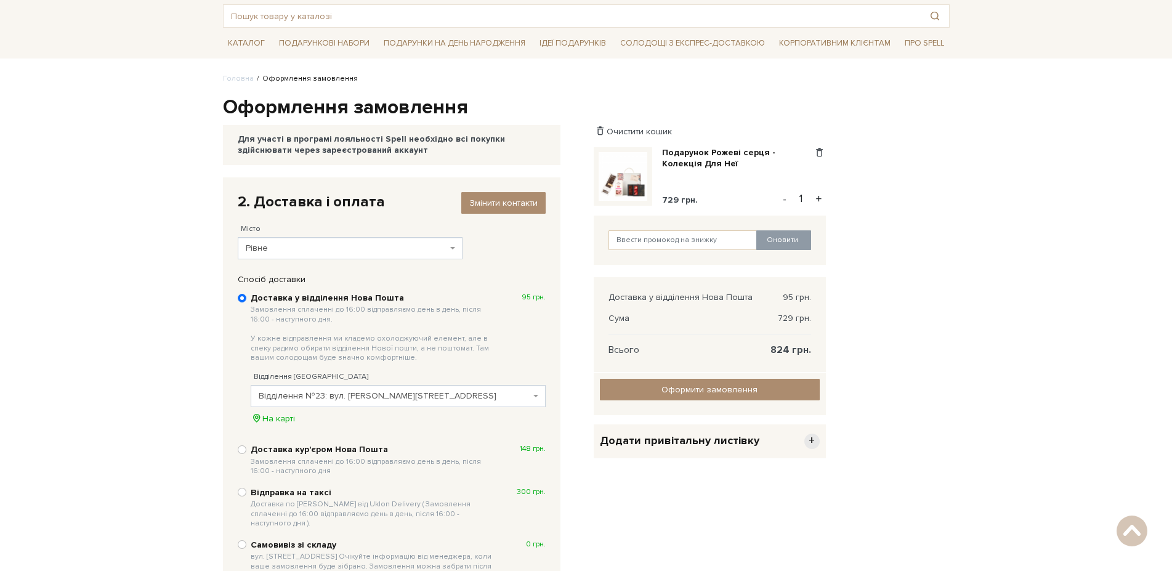
drag, startPoint x: 991, startPoint y: 375, endPoint x: 965, endPoint y: 363, distance: 28.7
click at [993, 371] on body "Подарункові набори SALE Корпоративним клієнтам Доставка і оплата Консультація: …" at bounding box center [586, 392] width 1172 height 911
click at [775, 386] on input "Оформити замовлення" at bounding box center [710, 390] width 220 height 22
